Goal: Information Seeking & Learning: Compare options

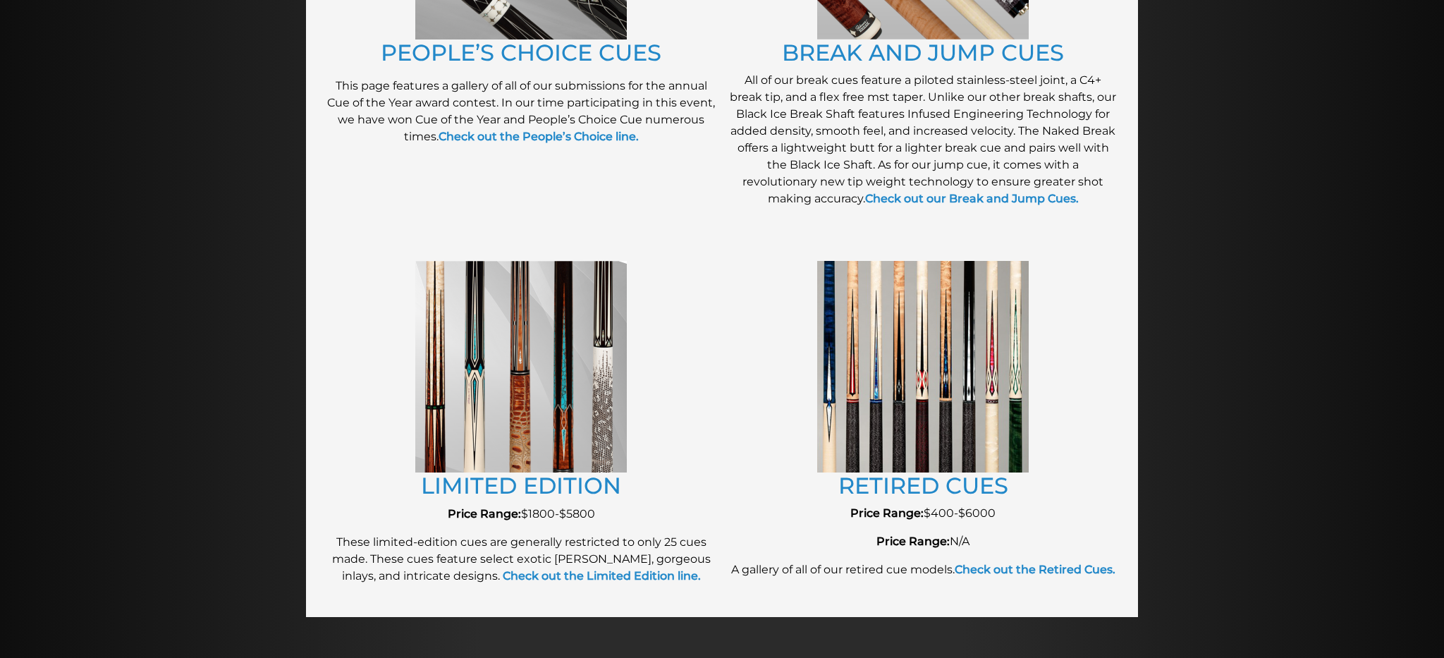
scroll to position [1358, 0]
click at [899, 491] on link "RETIRED CUES" at bounding box center [923, 485] width 170 height 27
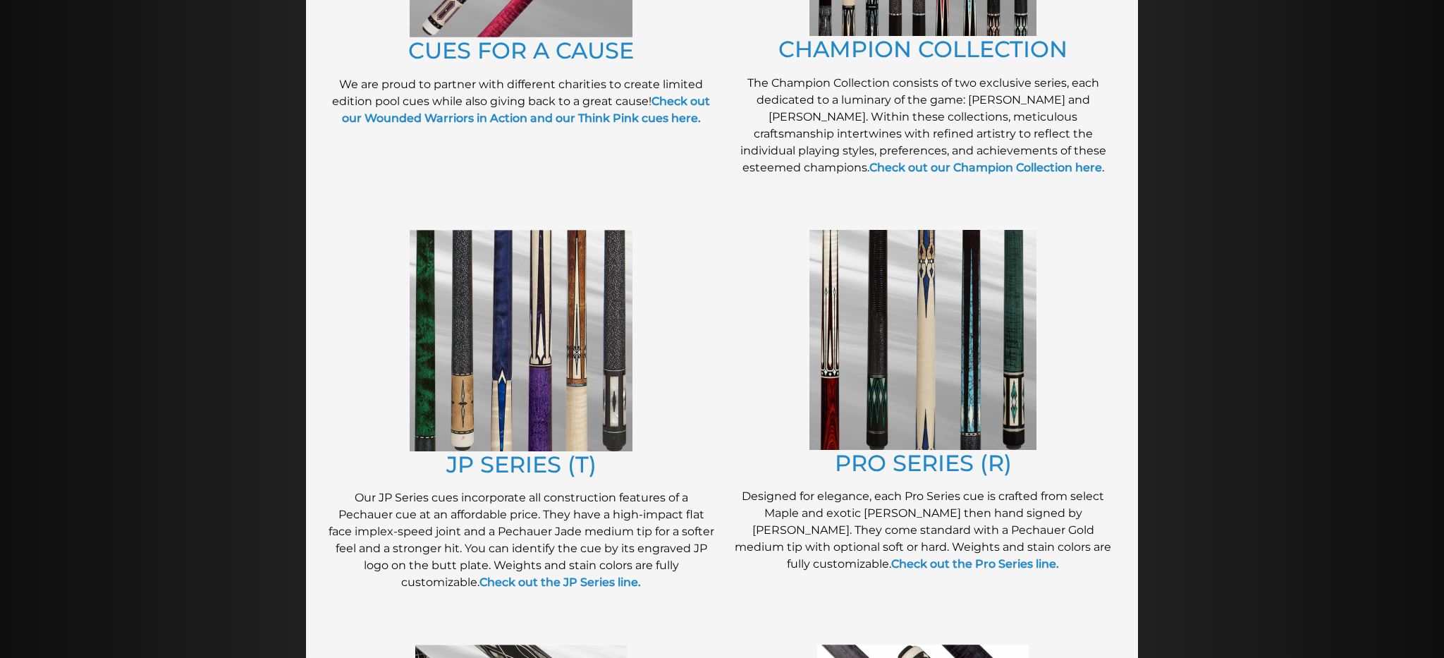
scroll to position [541, 0]
click at [578, 328] on img at bounding box center [521, 341] width 223 height 221
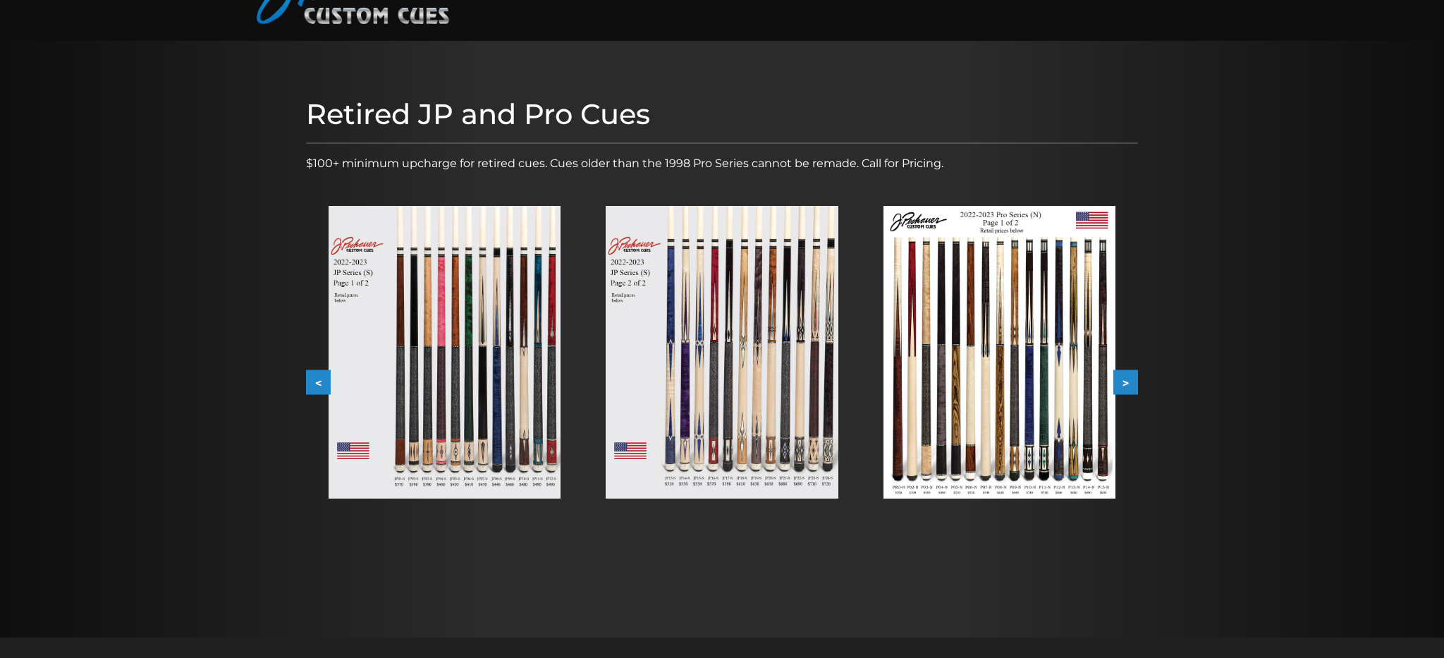
scroll to position [102, 0]
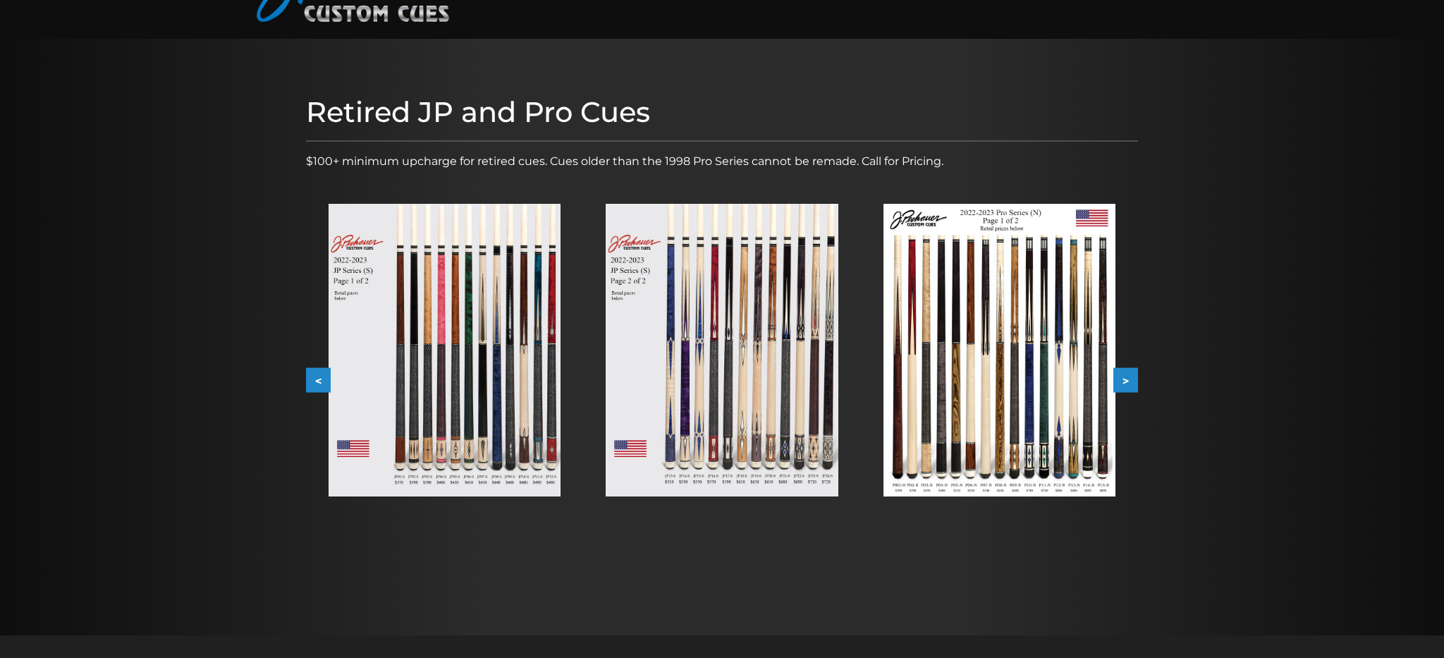
click at [426, 340] on img at bounding box center [445, 350] width 232 height 293
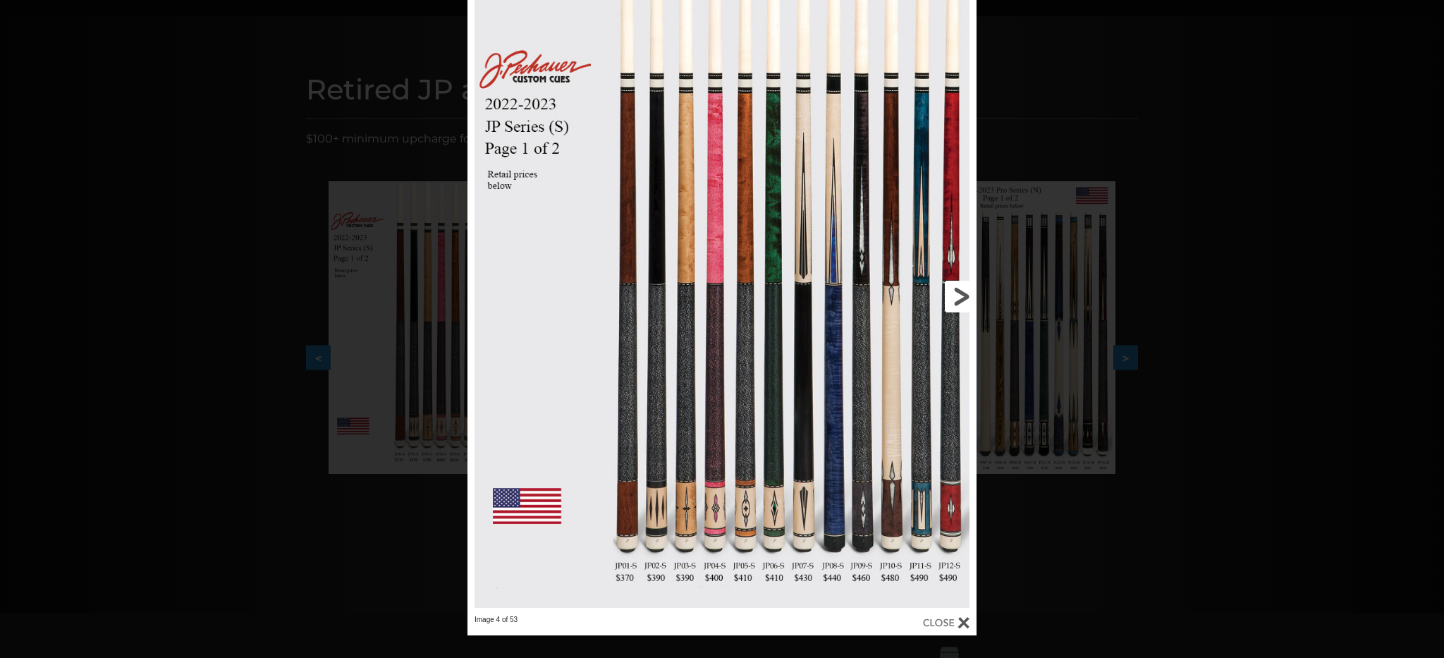
scroll to position [125, 0]
click at [954, 295] on link at bounding box center [861, 294] width 229 height 637
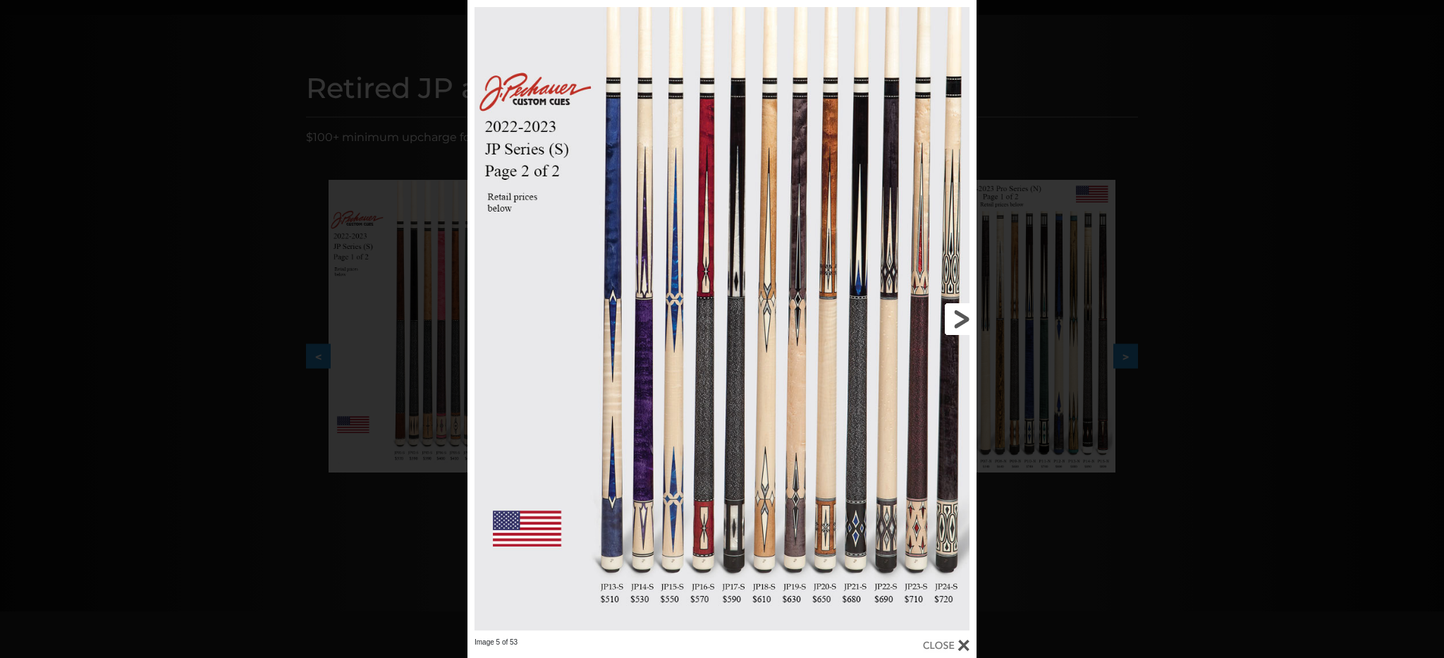
click at [961, 318] on link at bounding box center [861, 318] width 229 height 637
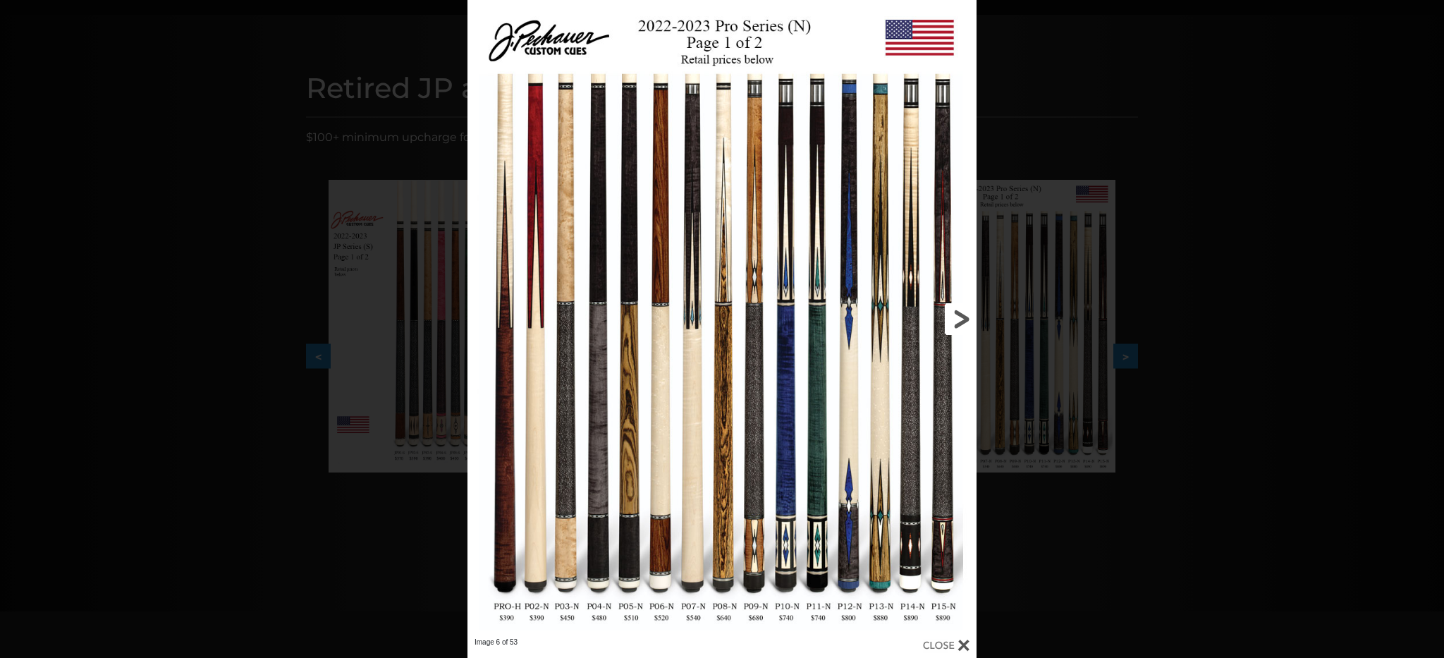
scroll to position [128, 0]
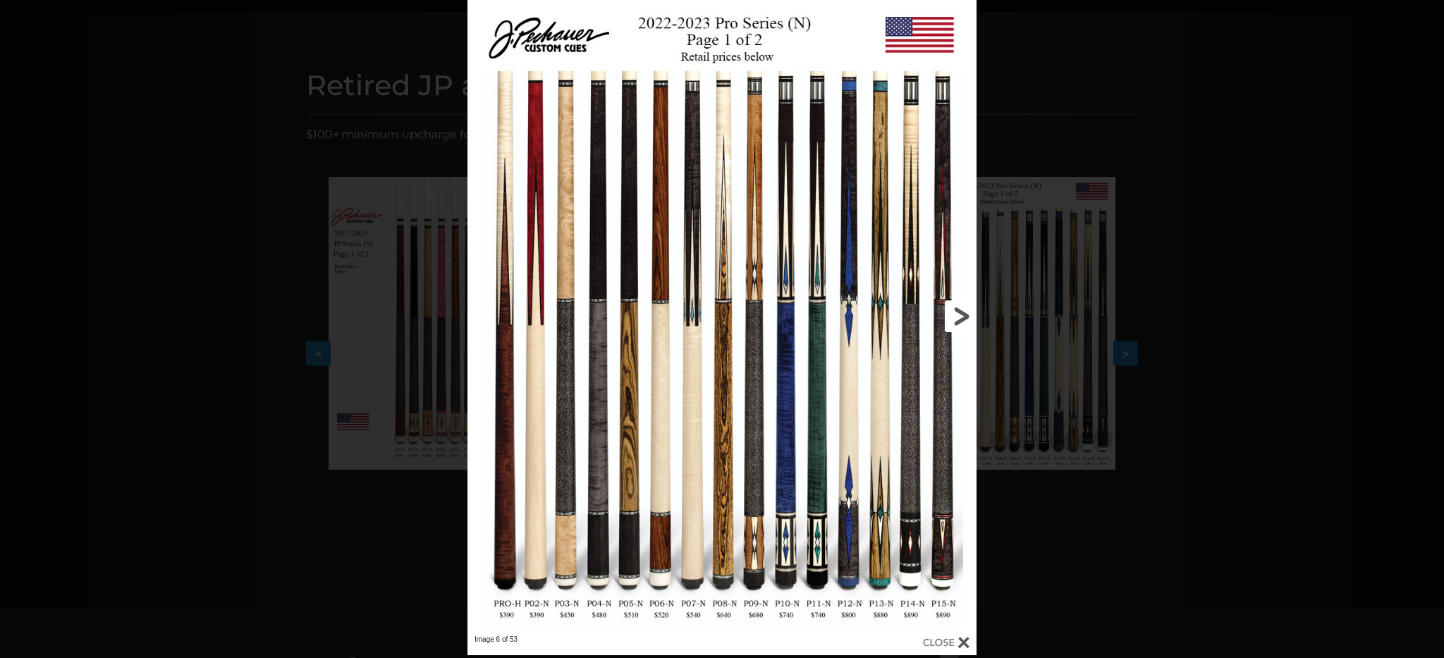
click at [753, 357] on link at bounding box center [861, 315] width 229 height 637
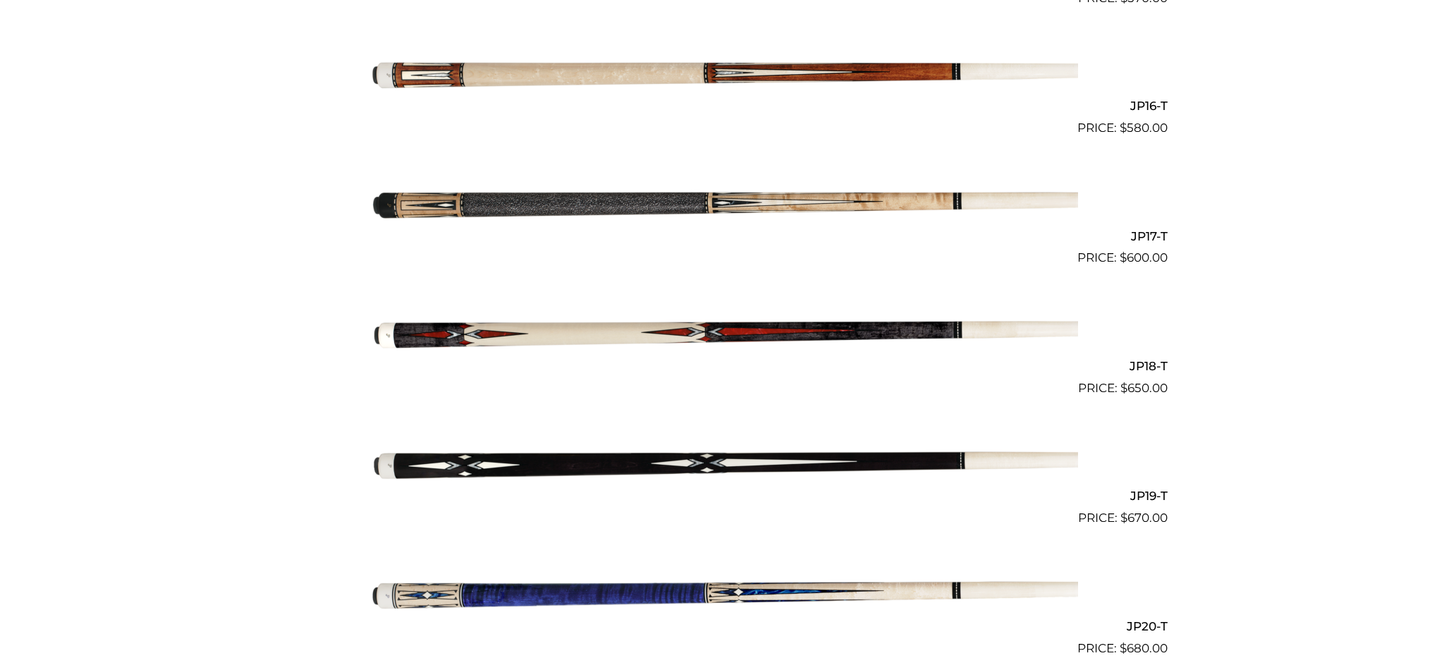
scroll to position [2394, 0]
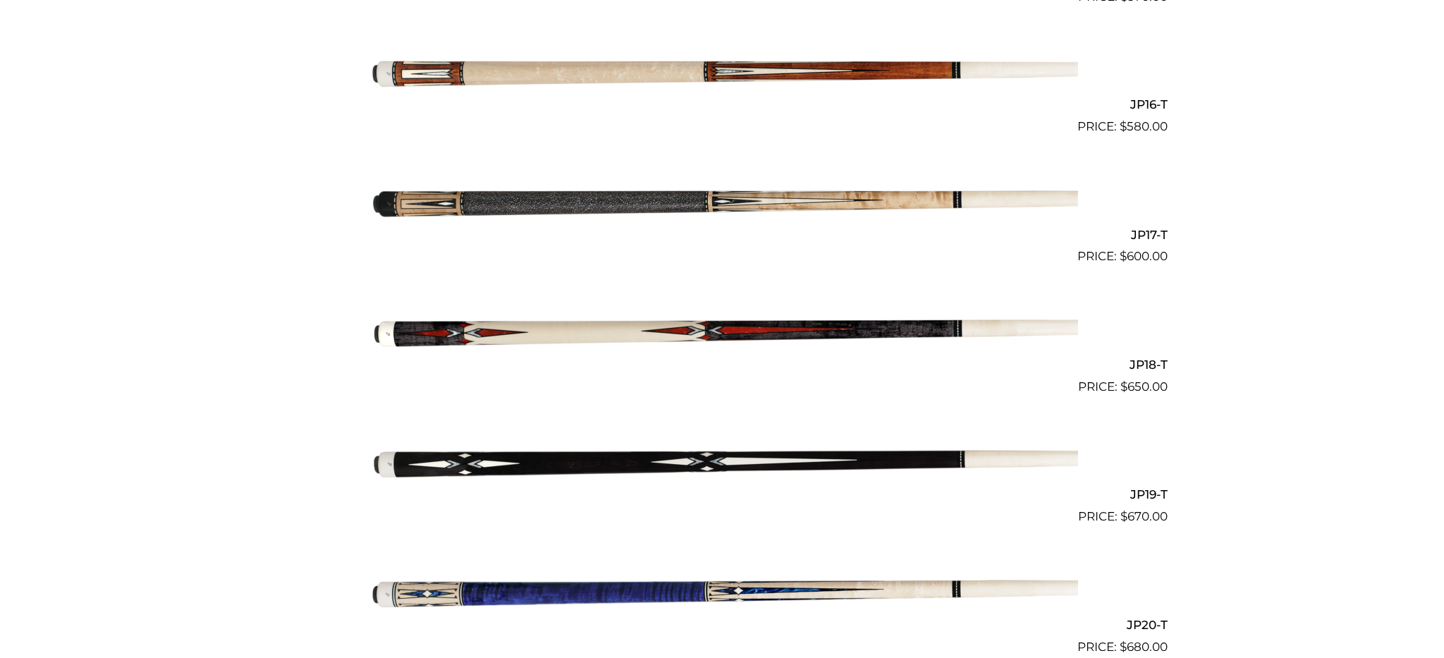
click at [422, 326] on img at bounding box center [722, 330] width 712 height 118
click at [652, 331] on img at bounding box center [722, 330] width 712 height 118
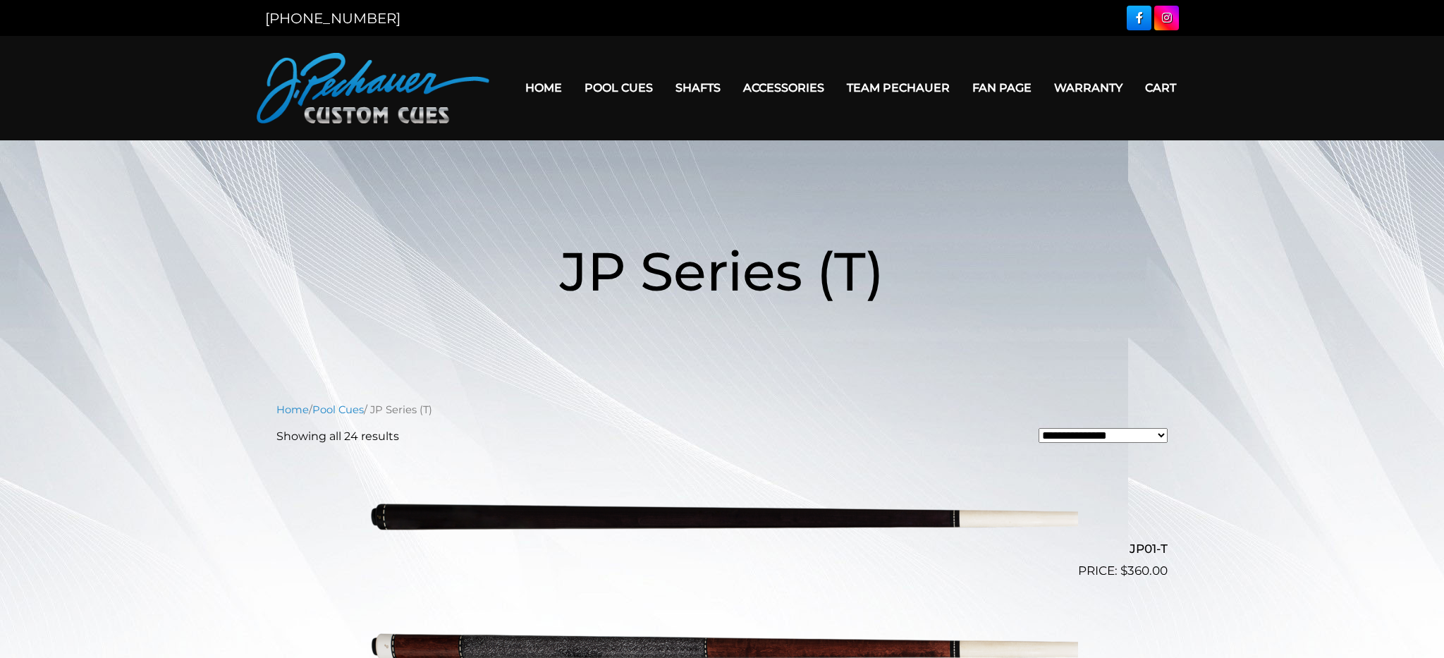
scroll to position [0, 0]
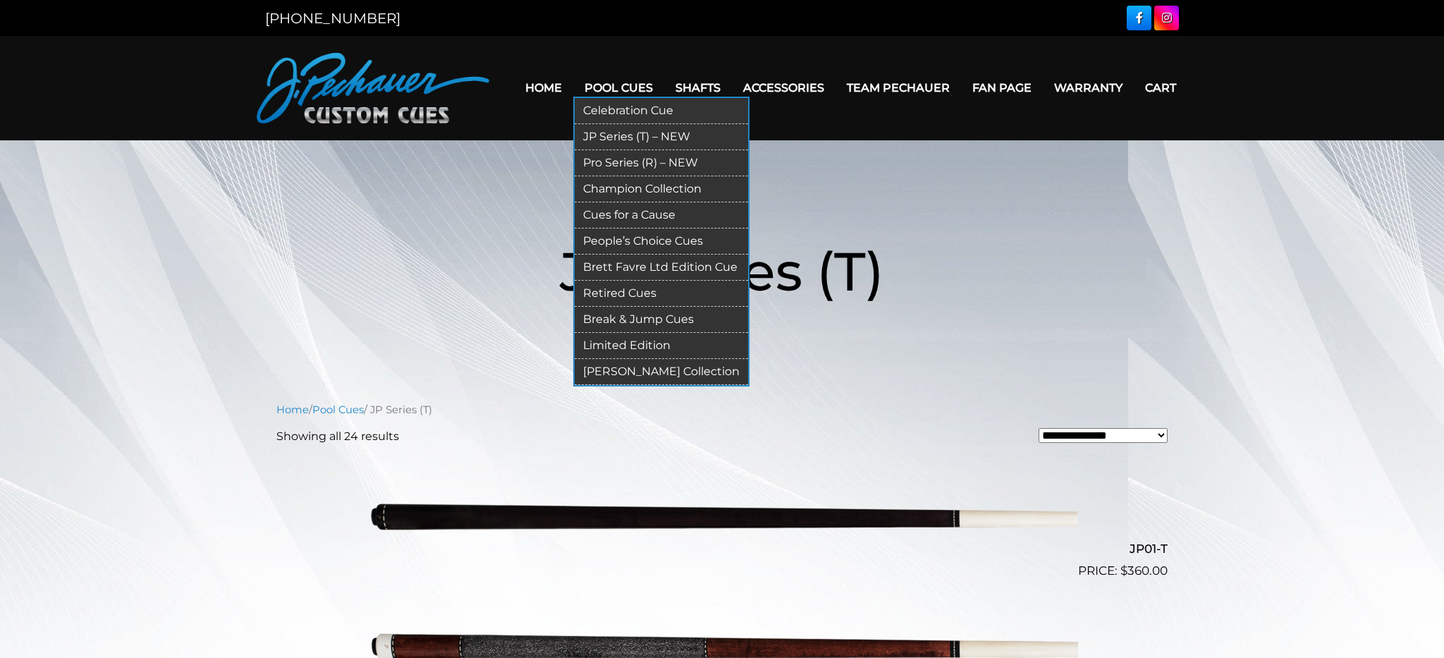
click at [618, 160] on link "Pro Series (R) – NEW" at bounding box center [661, 163] width 173 height 26
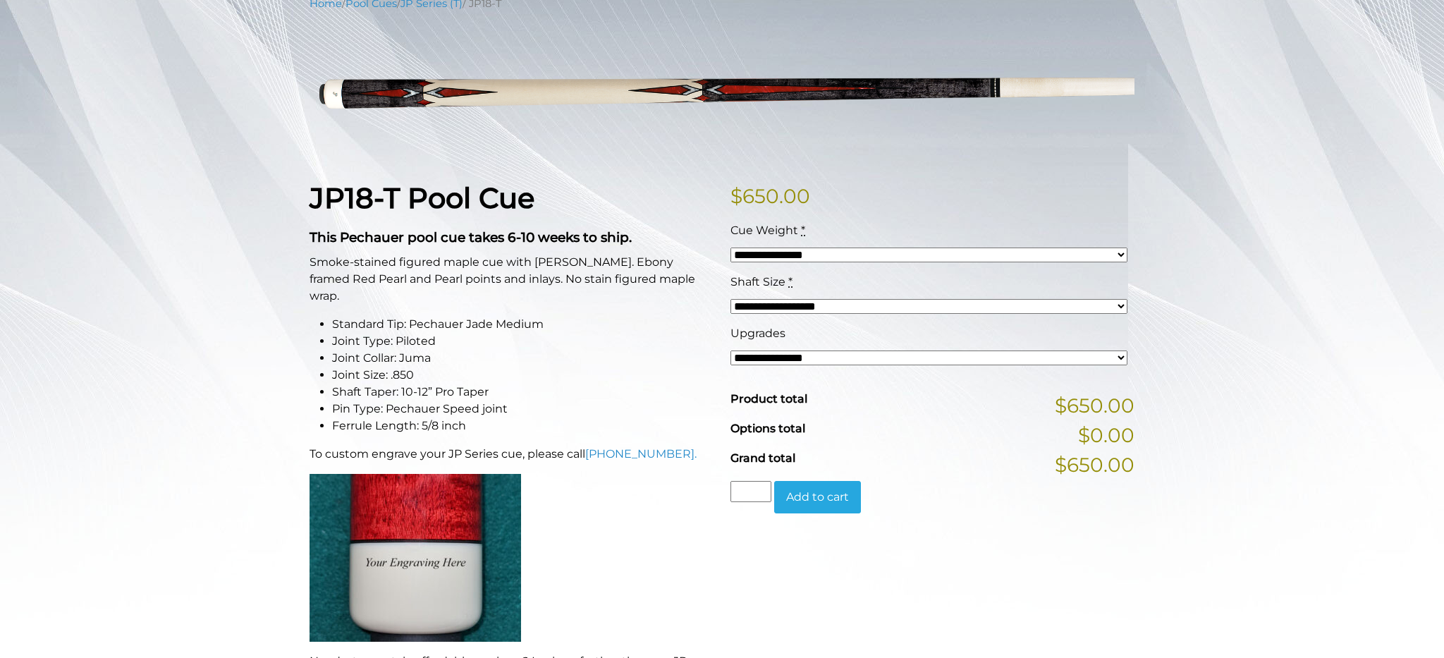
scroll to position [203, 0]
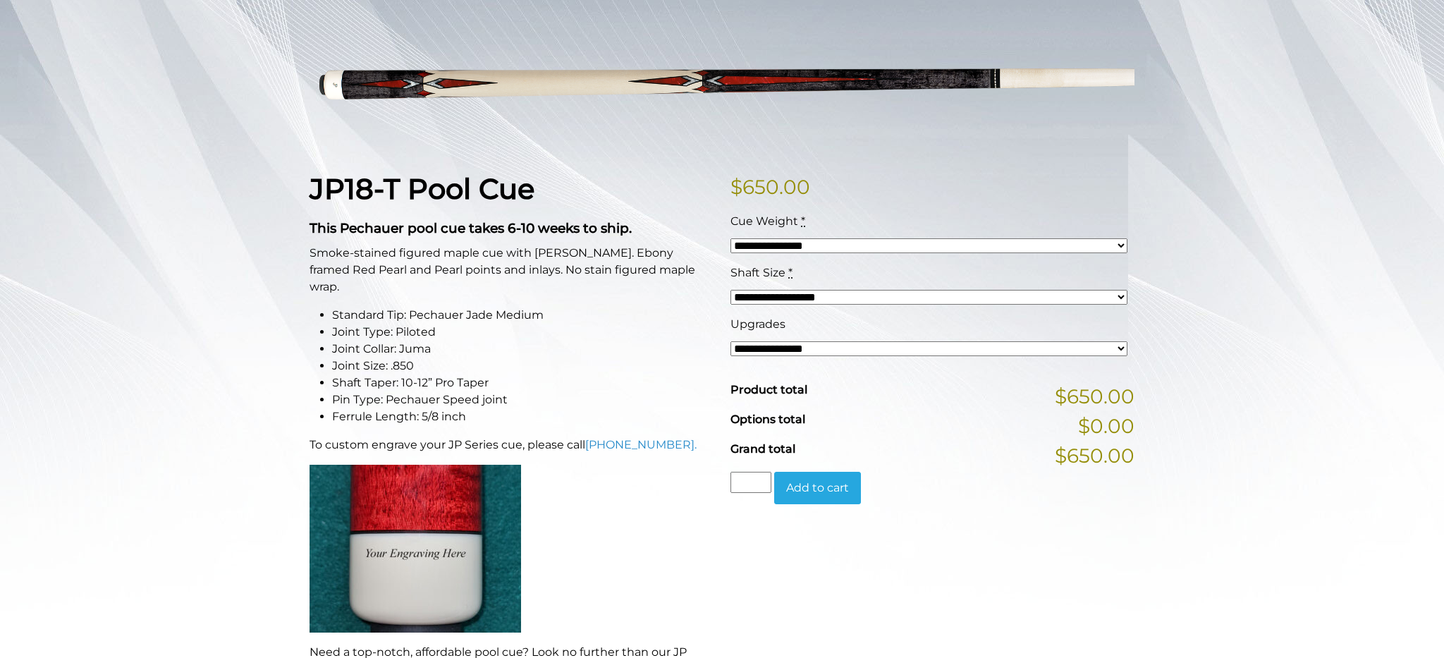
select select "*****"
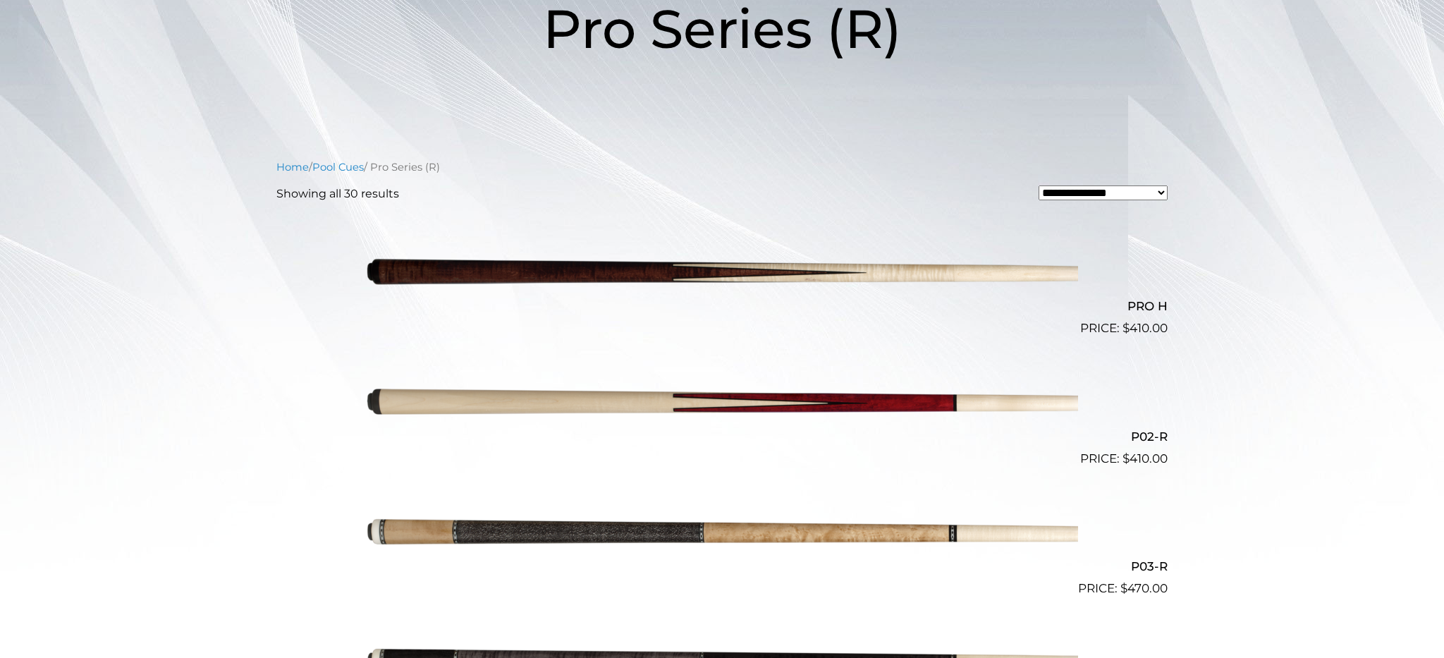
scroll to position [244, 0]
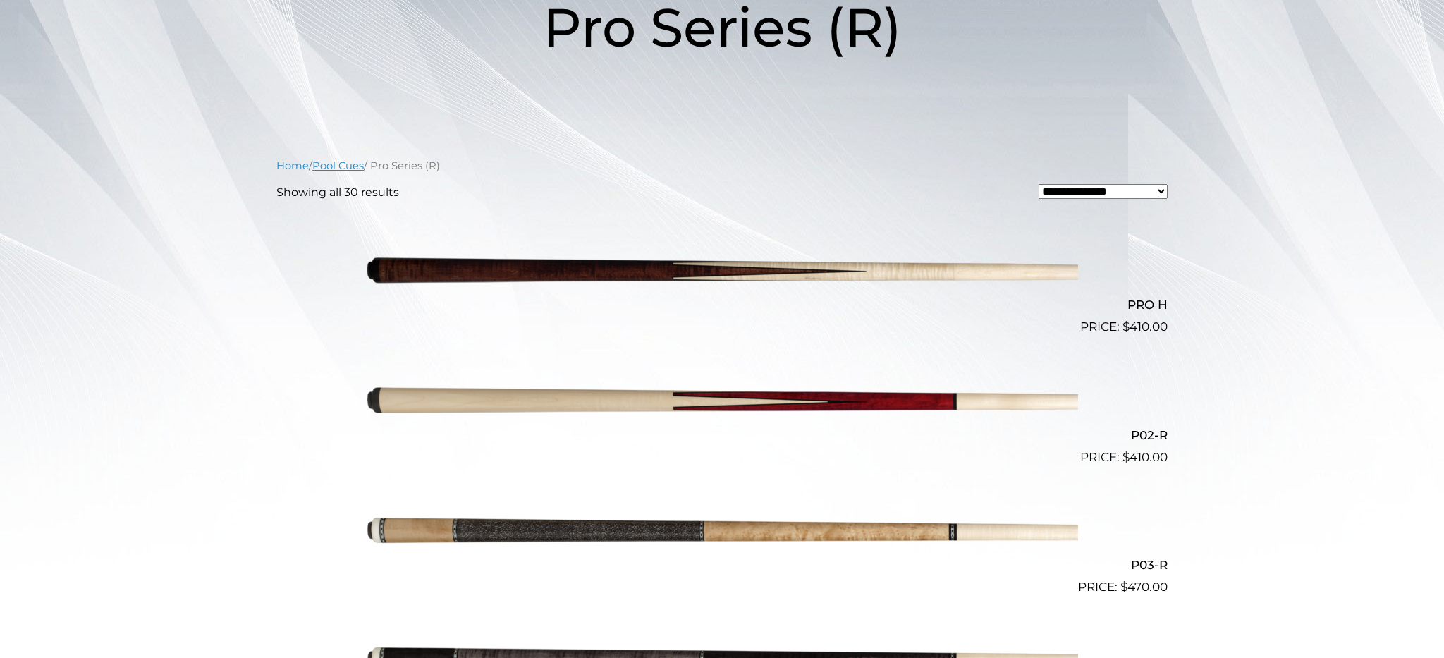
click at [345, 166] on link "Pool Cues" at bounding box center [337, 165] width 51 height 13
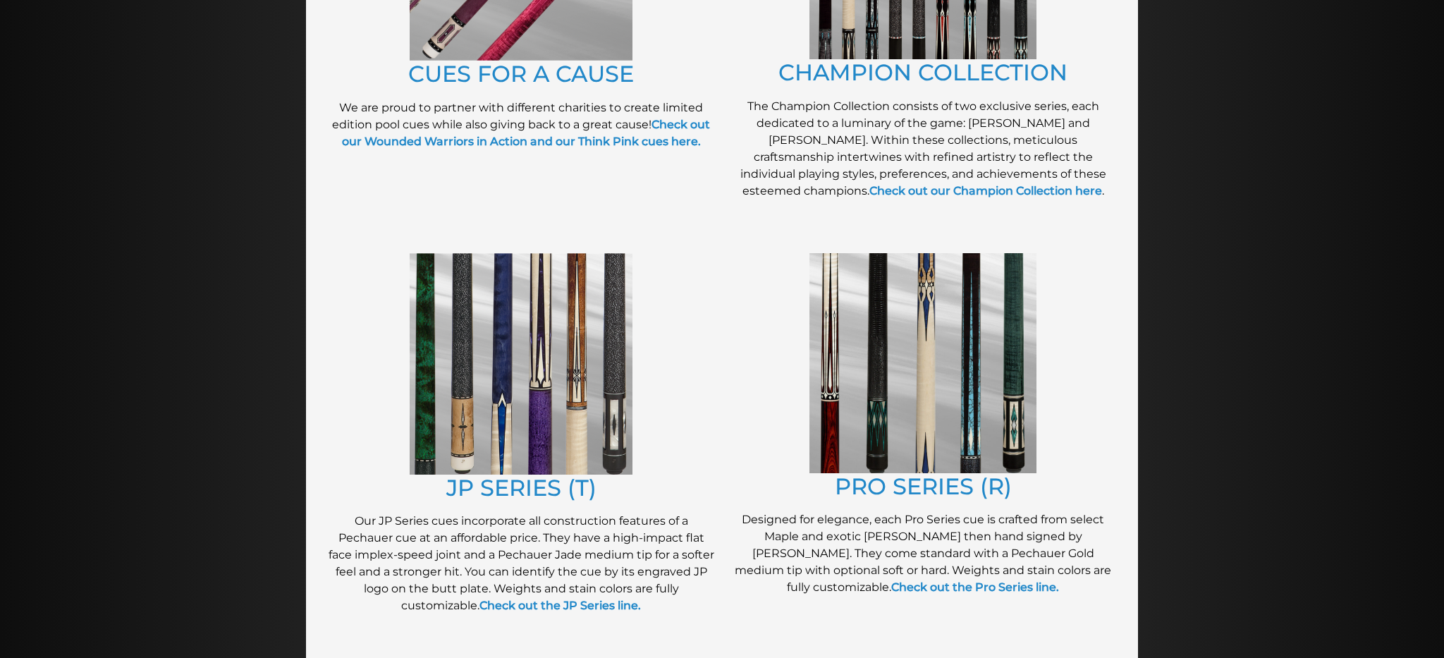
scroll to position [527, 0]
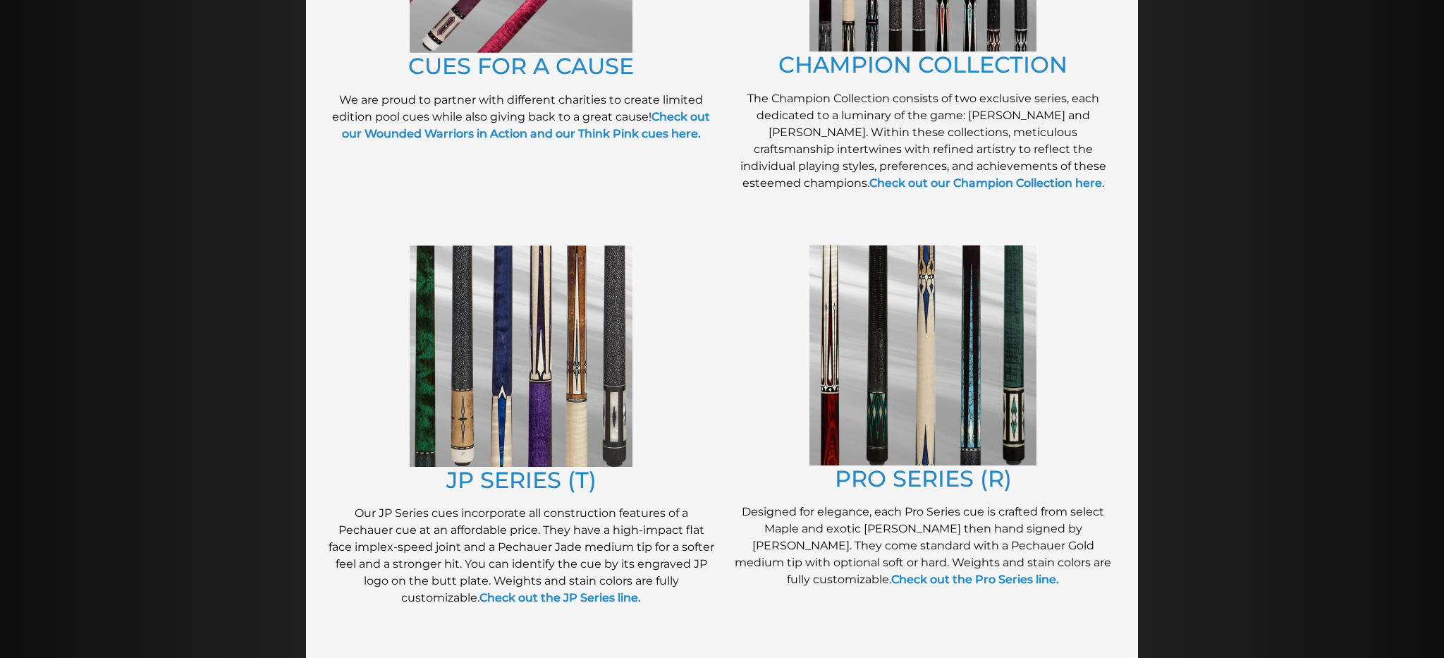
click at [563, 415] on img at bounding box center [521, 355] width 223 height 221
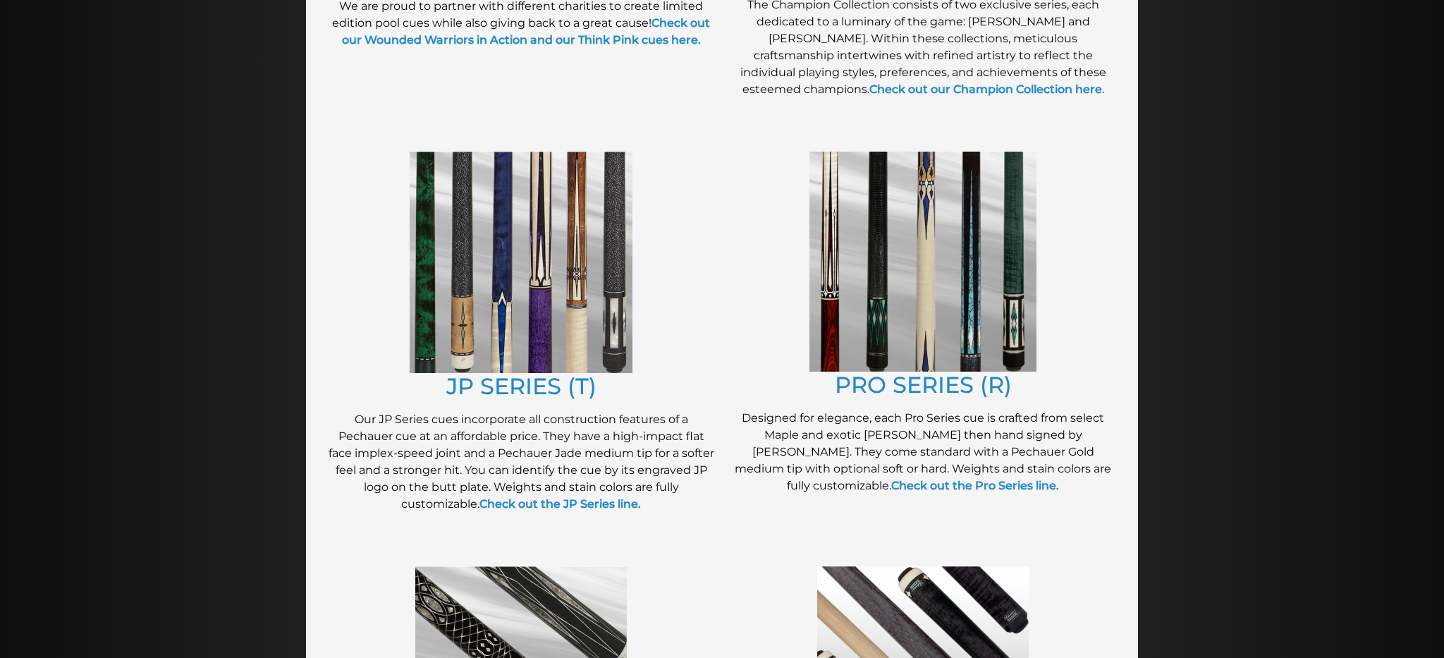
scroll to position [614, 0]
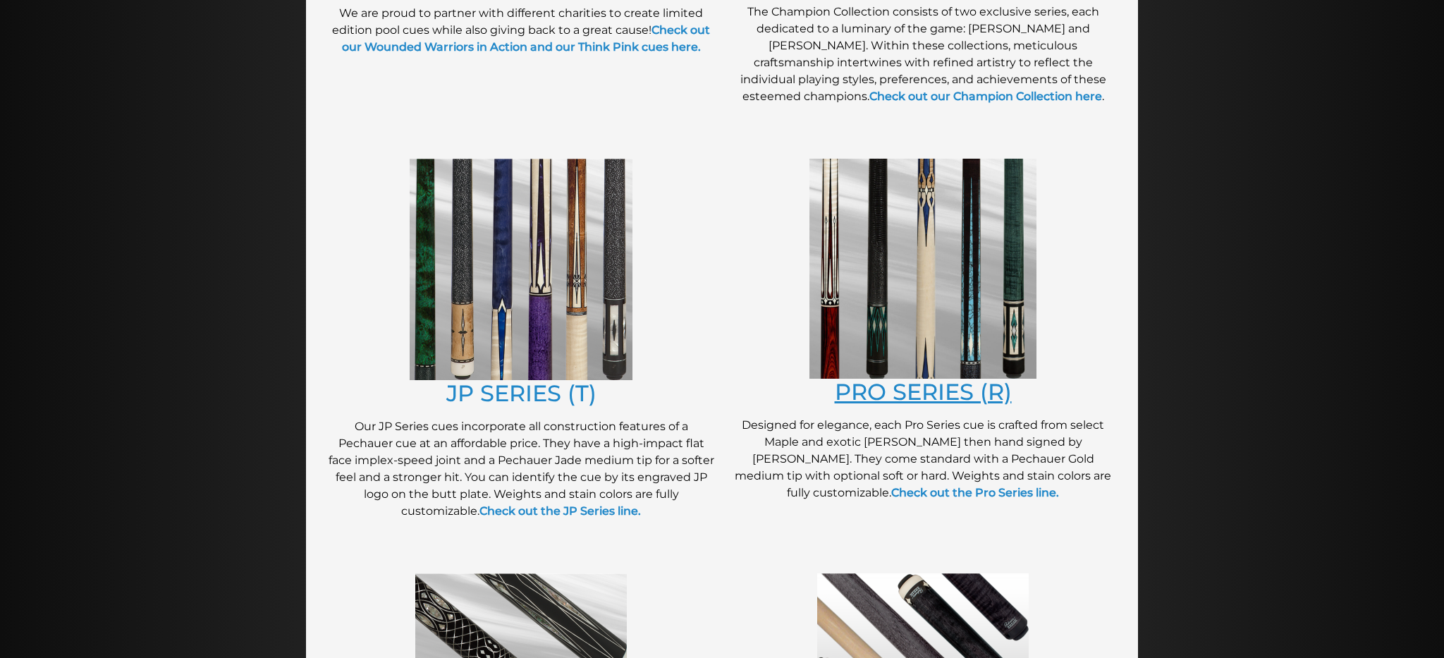
click at [870, 396] on link "PRO SERIES (R)" at bounding box center [923, 391] width 177 height 27
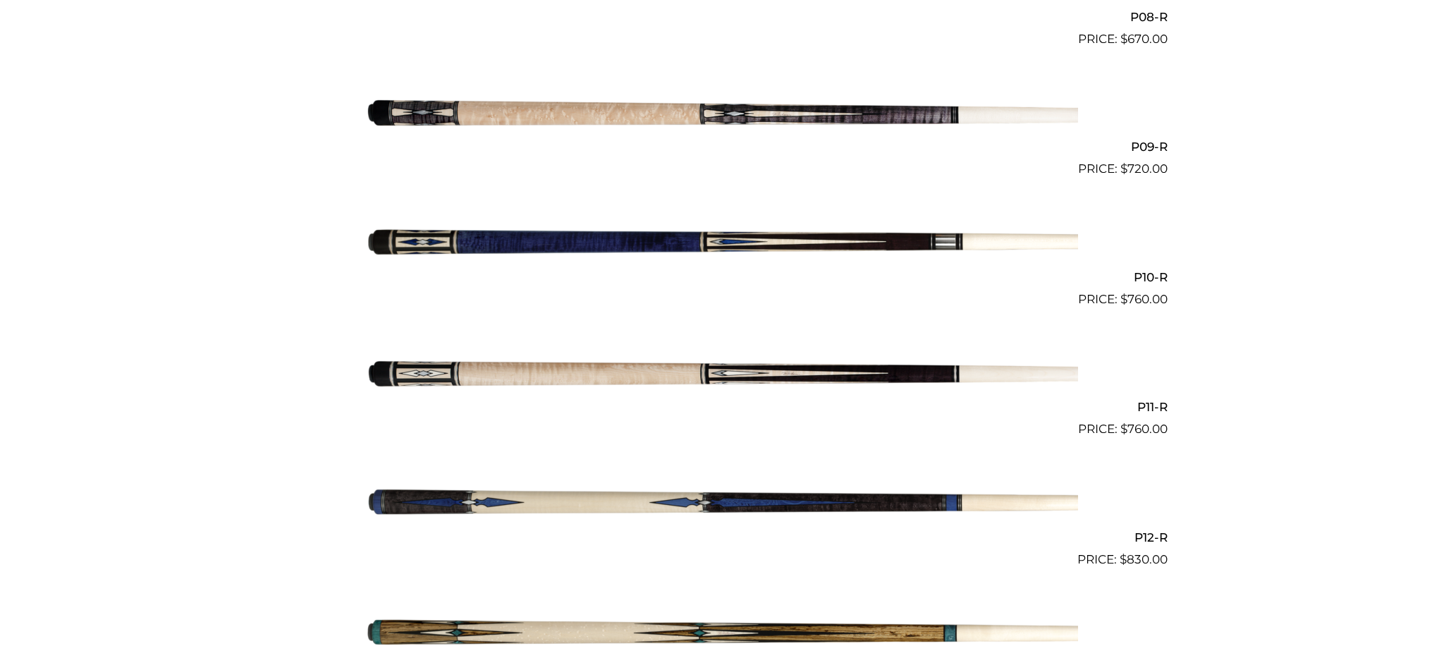
scroll to position [1443, 0]
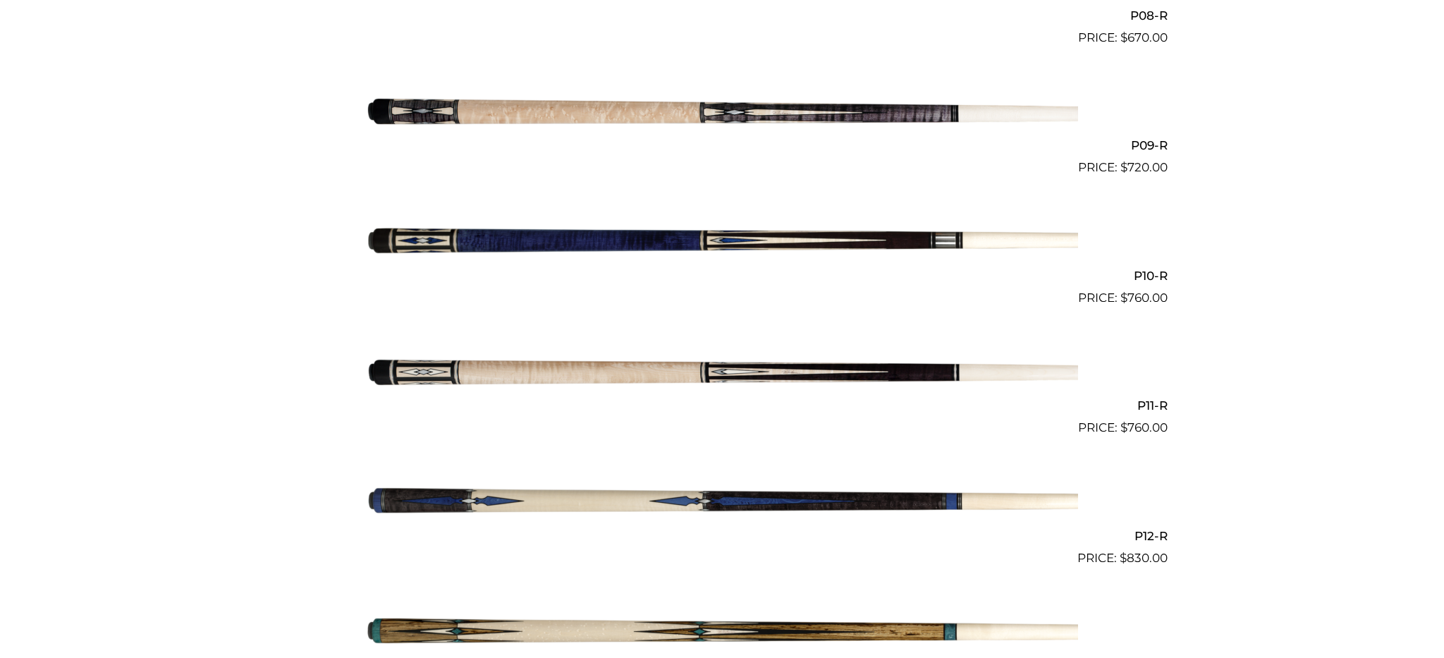
click at [687, 233] on img at bounding box center [722, 242] width 712 height 118
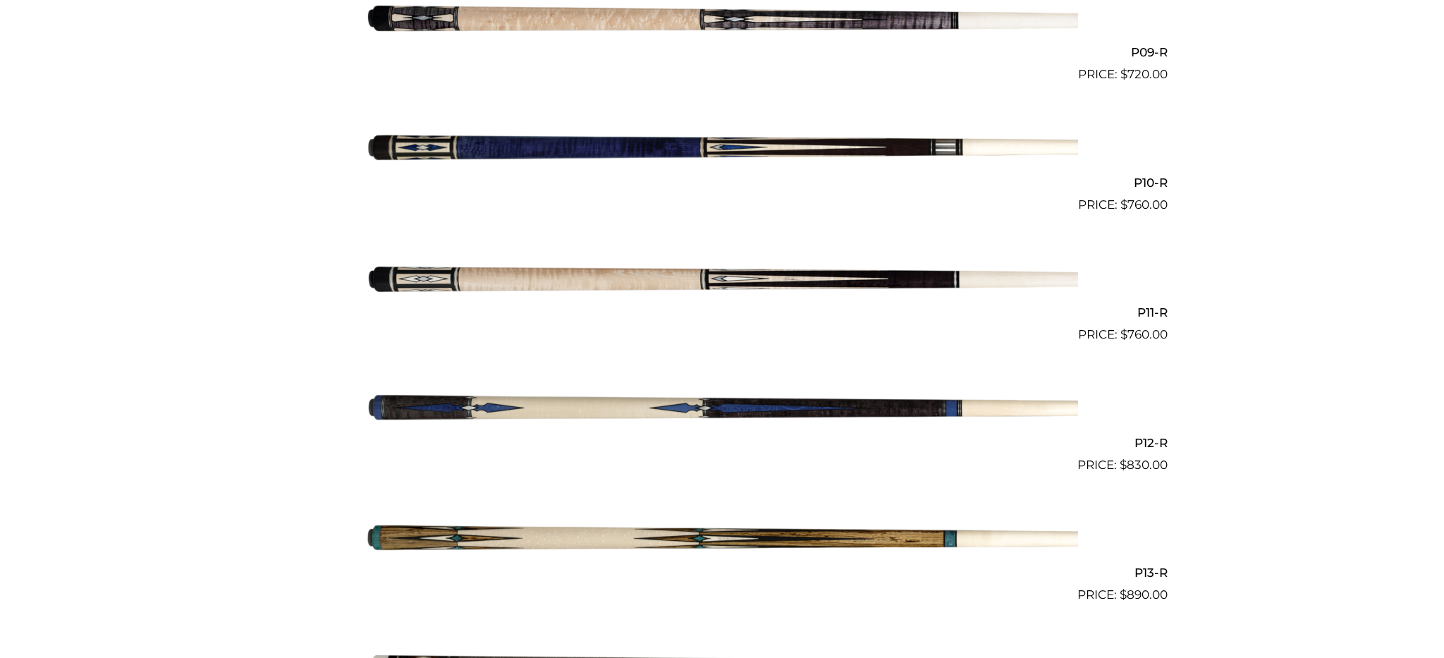
scroll to position [1537, 0]
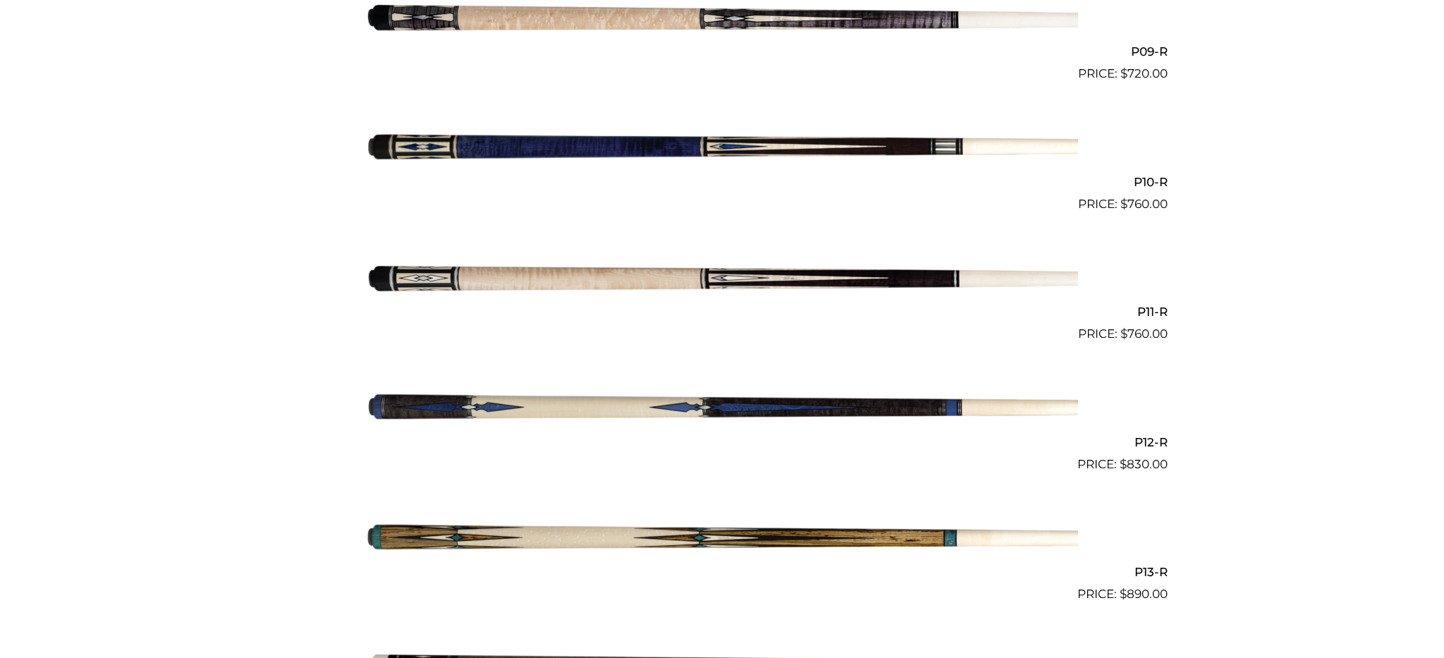
click at [856, 406] on img at bounding box center [722, 408] width 712 height 118
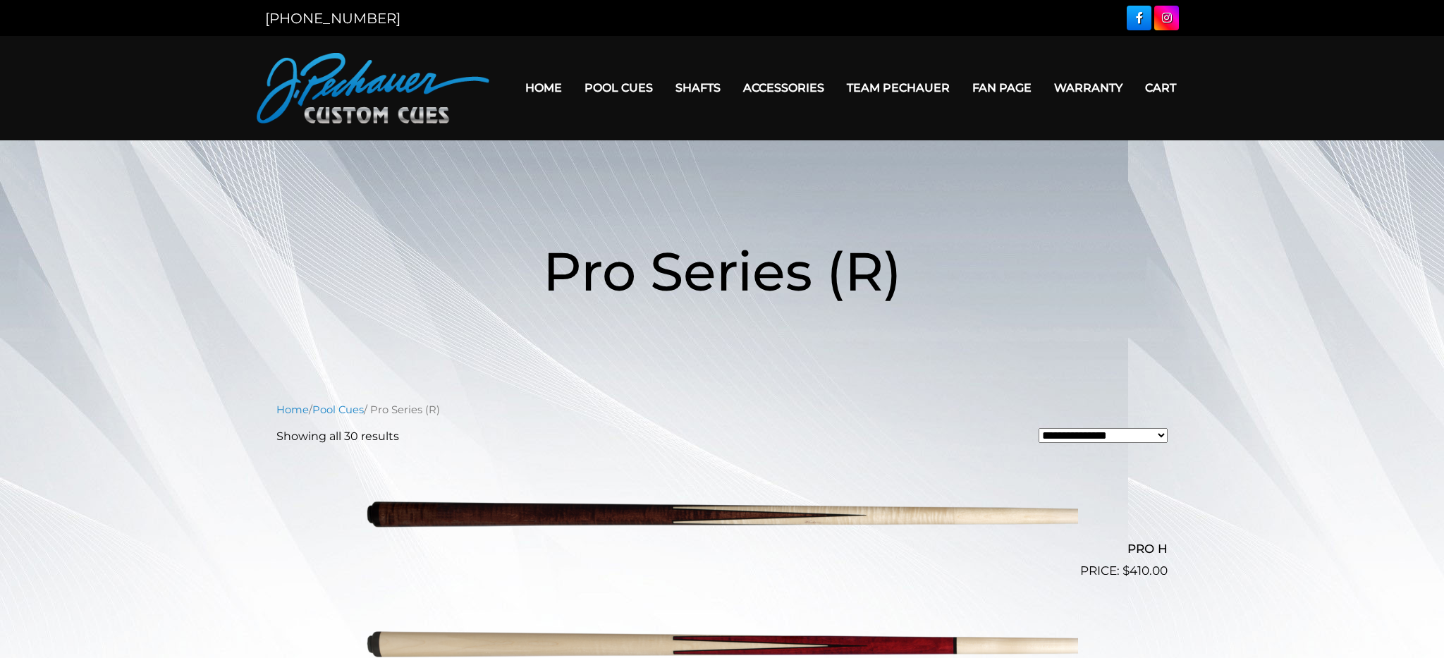
scroll to position [0, 0]
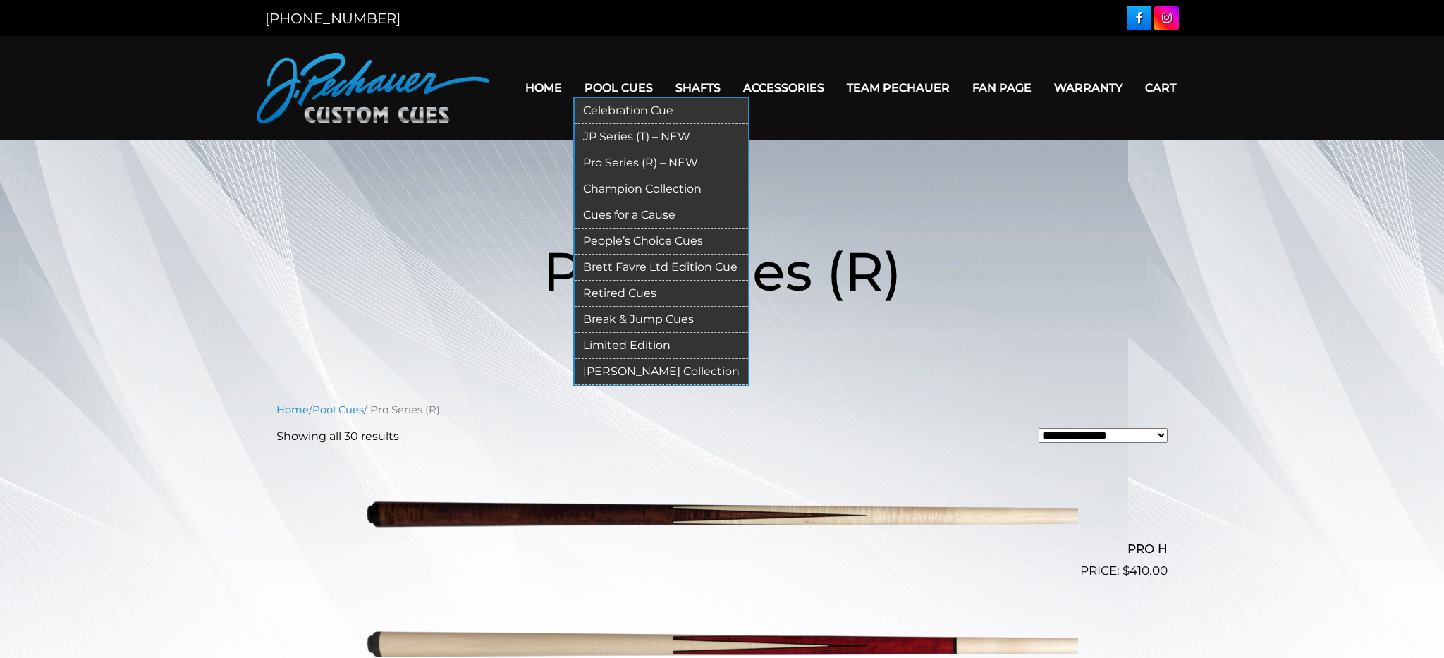
click at [630, 134] on link "JP Series (T) – NEW" at bounding box center [661, 137] width 173 height 26
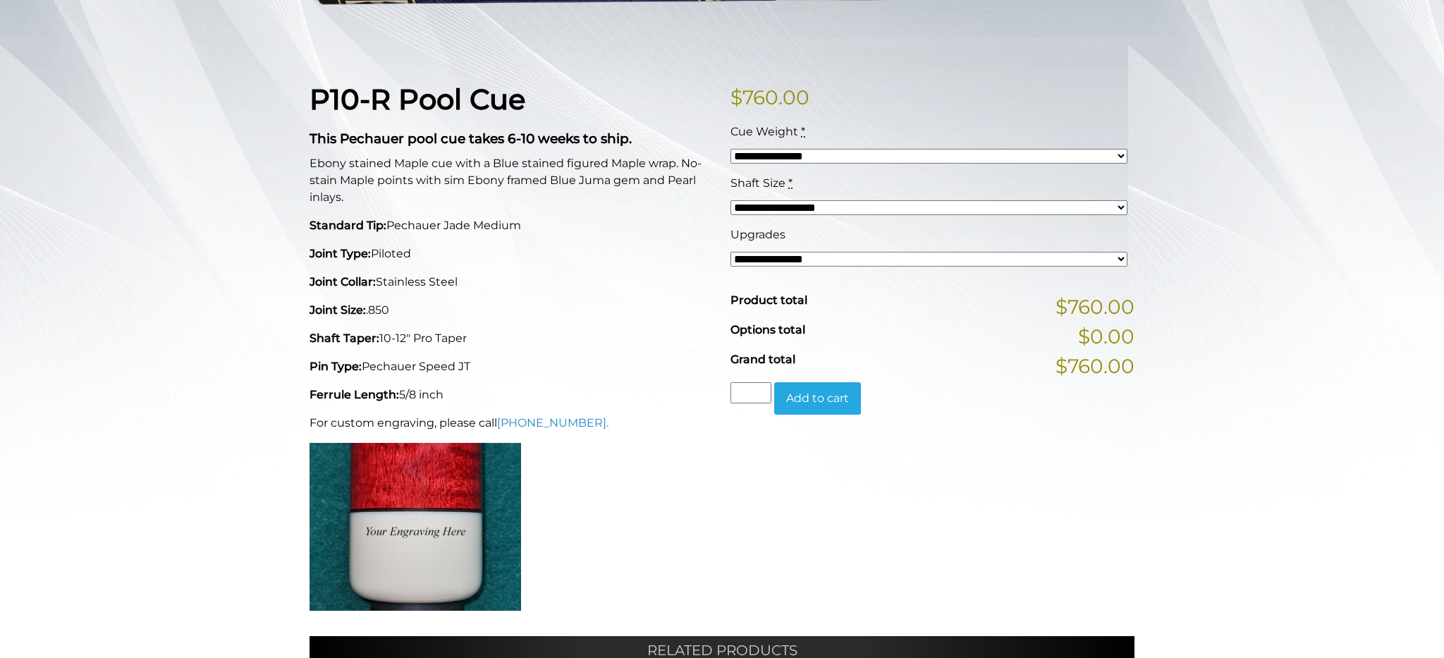
scroll to position [309, 0]
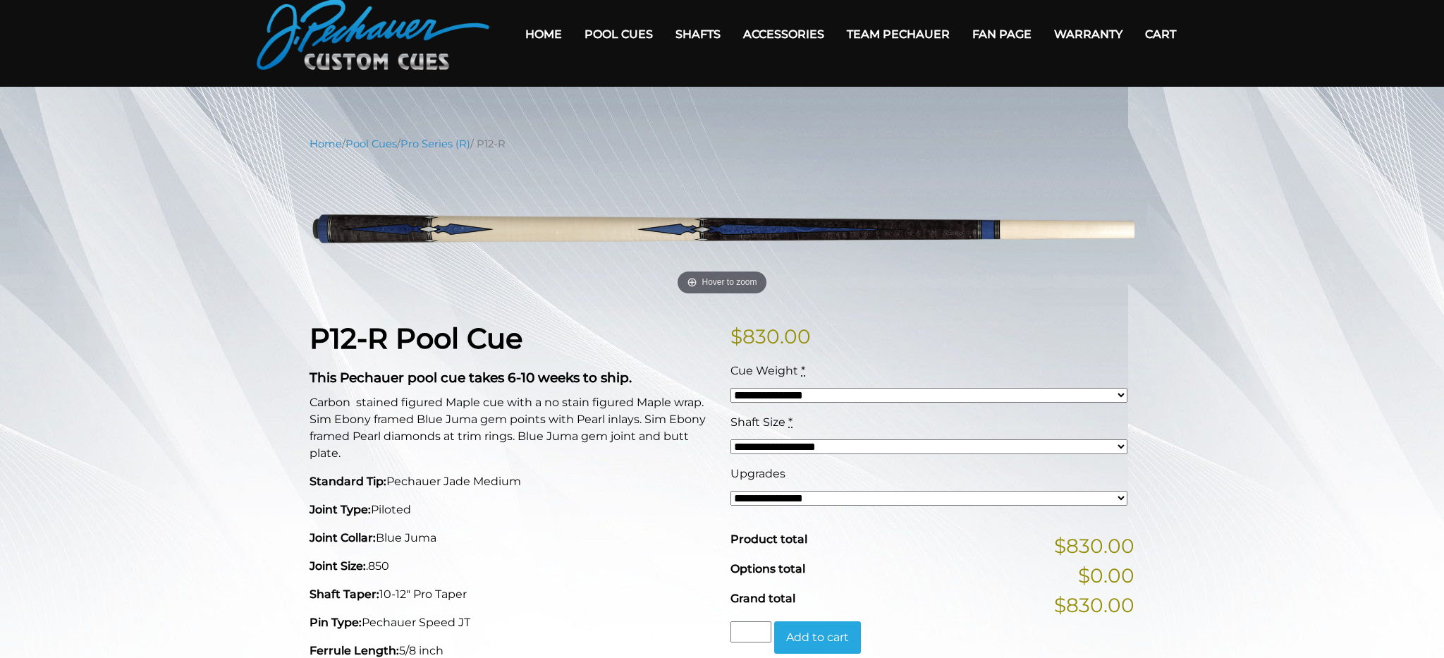
scroll to position [56, 0]
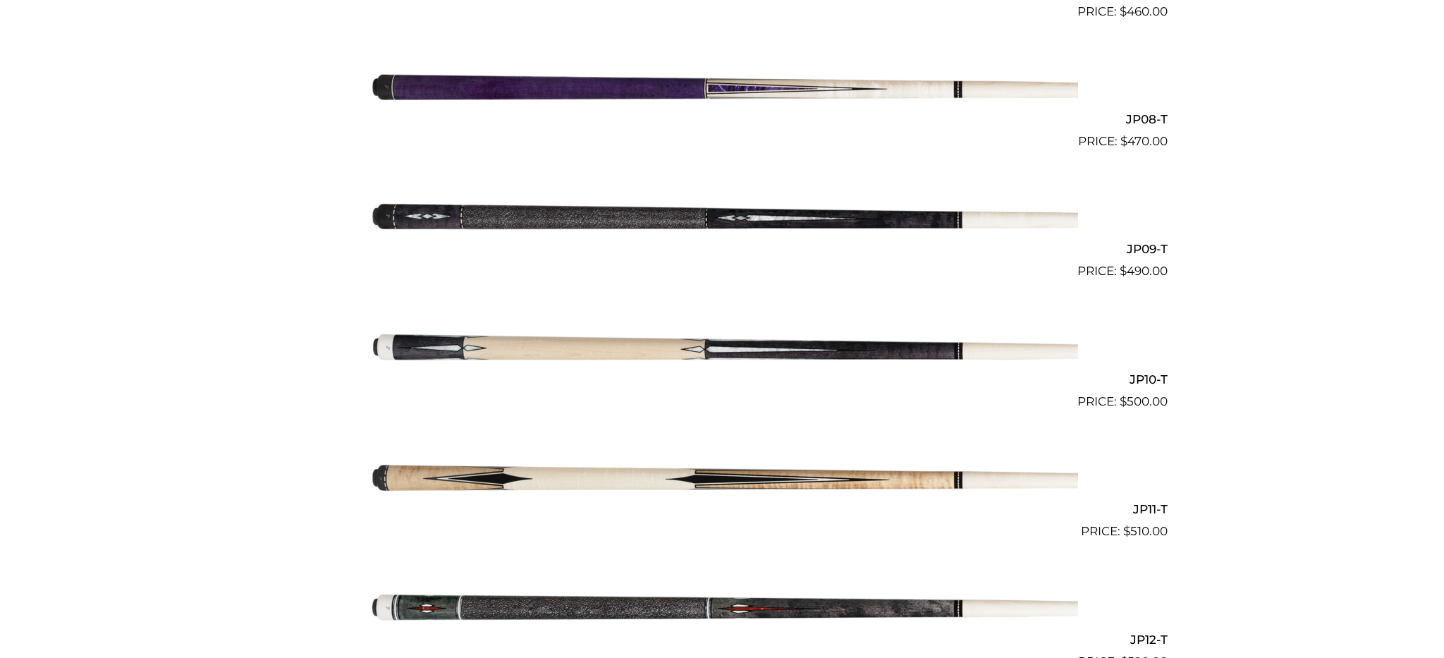
scroll to position [1340, 0]
click at [722, 347] on img at bounding box center [722, 345] width 712 height 118
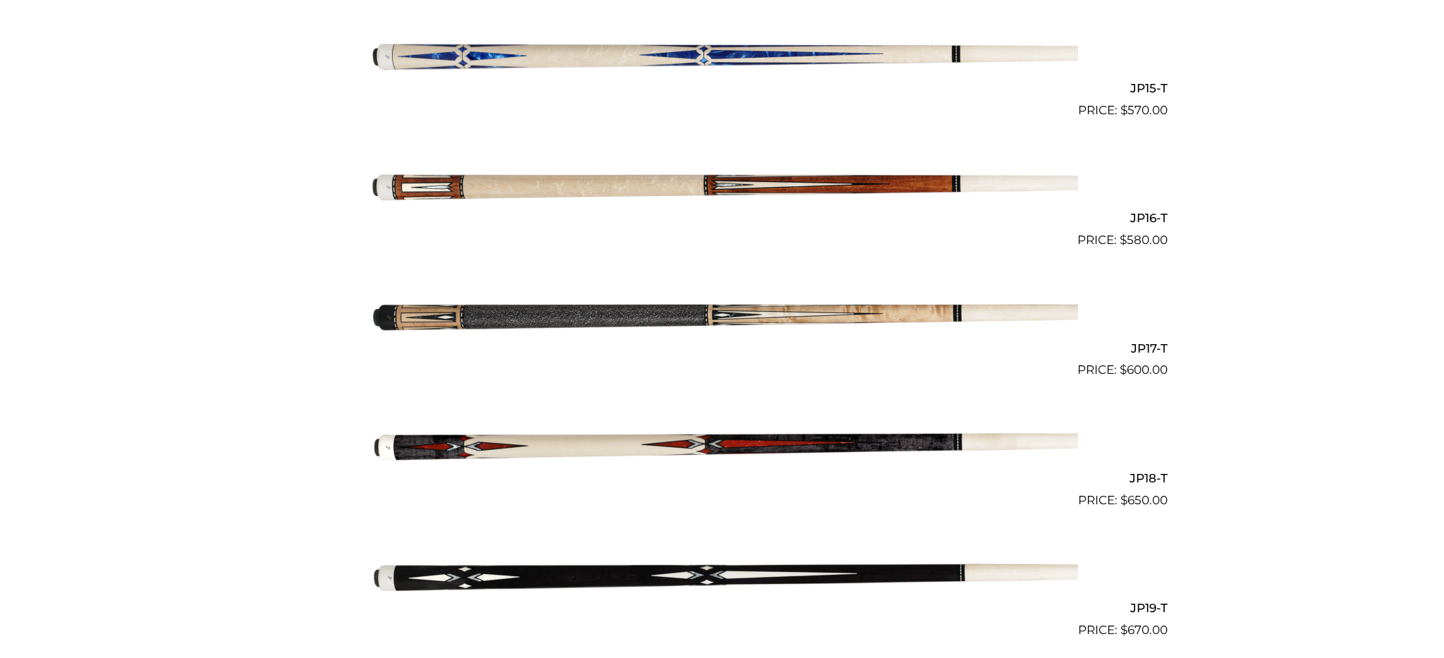
scroll to position [2282, 0]
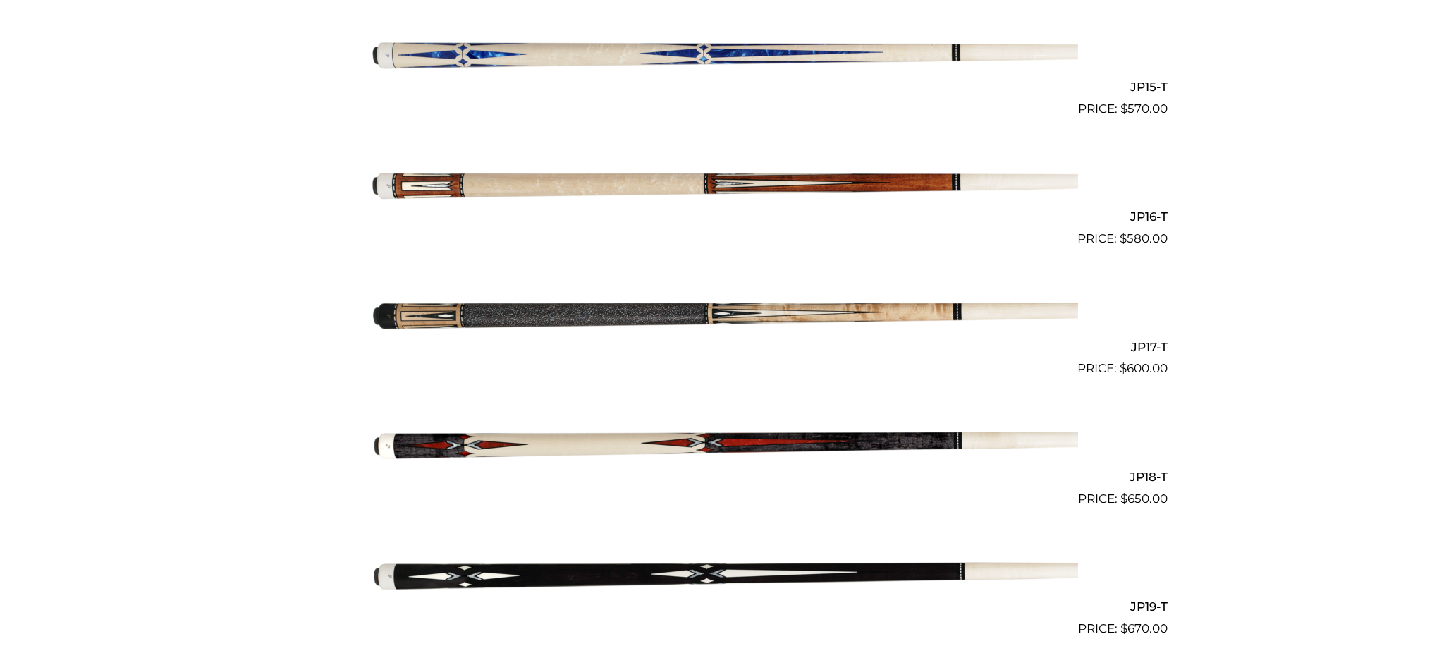
click at [766, 308] on img at bounding box center [722, 313] width 712 height 118
click at [768, 432] on img at bounding box center [722, 442] width 712 height 118
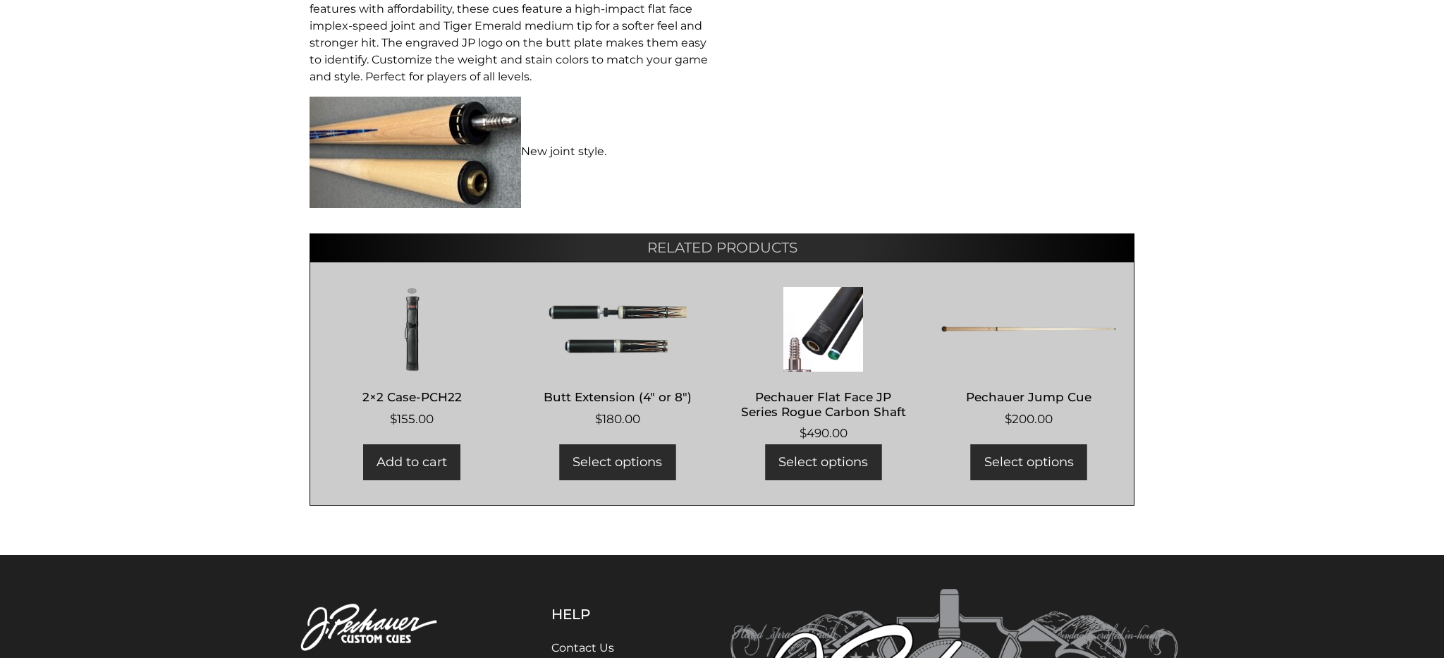
scroll to position [864, 0]
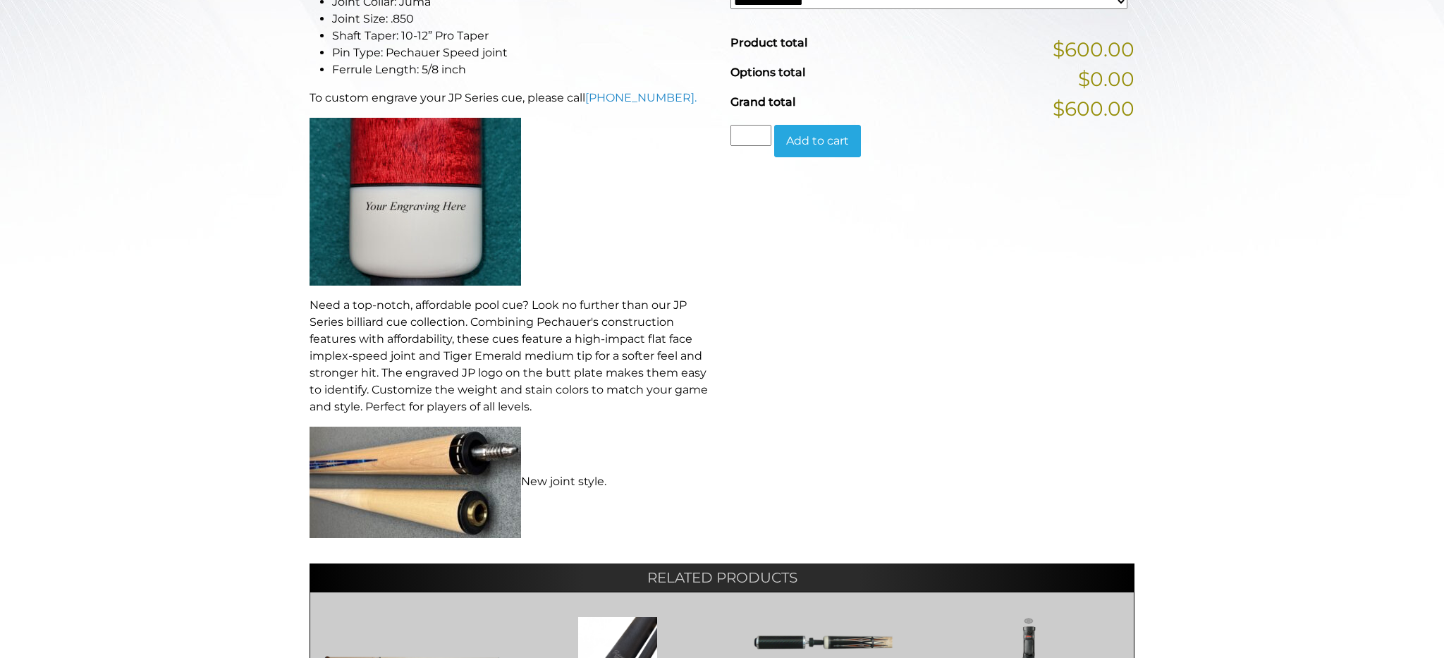
scroll to position [552, 0]
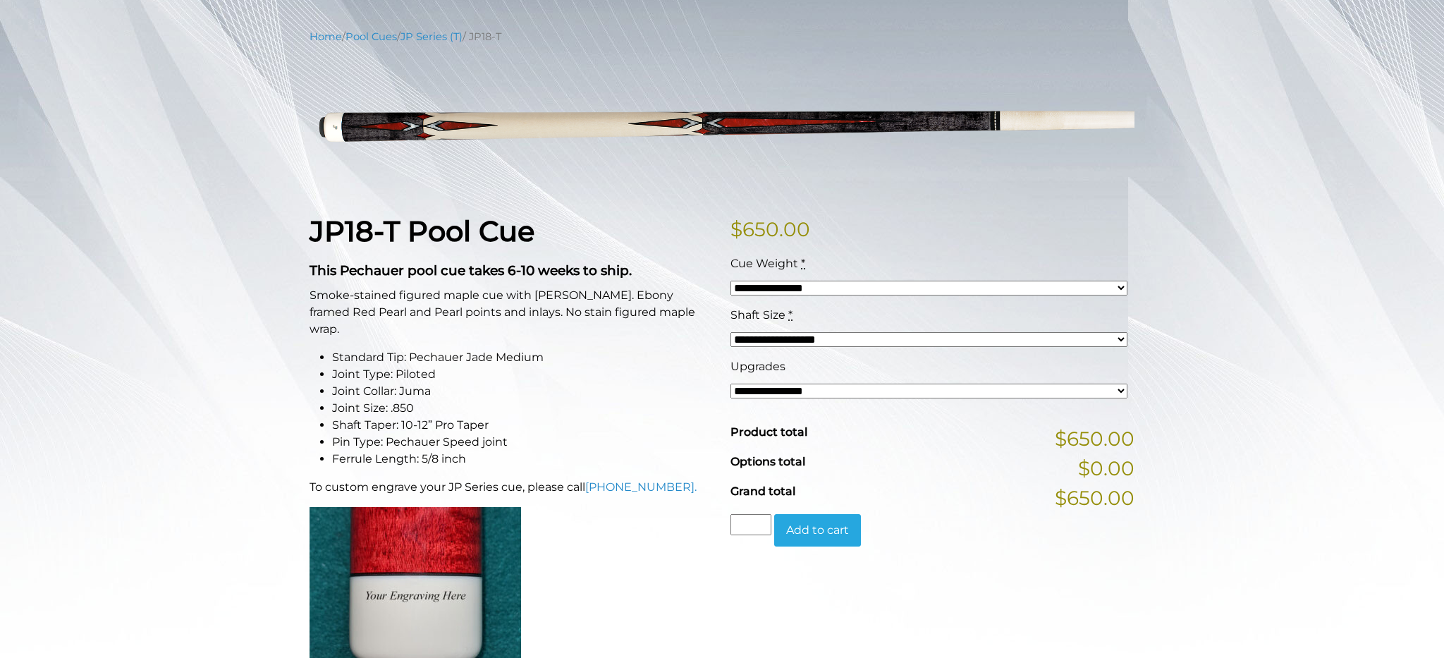
scroll to position [159, 0]
